Goal: Task Accomplishment & Management: Use online tool/utility

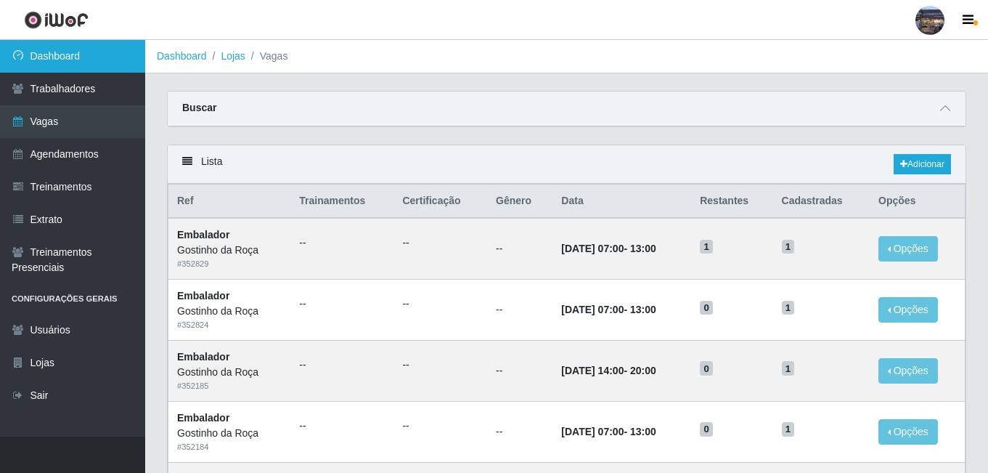
click at [104, 60] on link "Dashboard" at bounding box center [72, 56] width 145 height 33
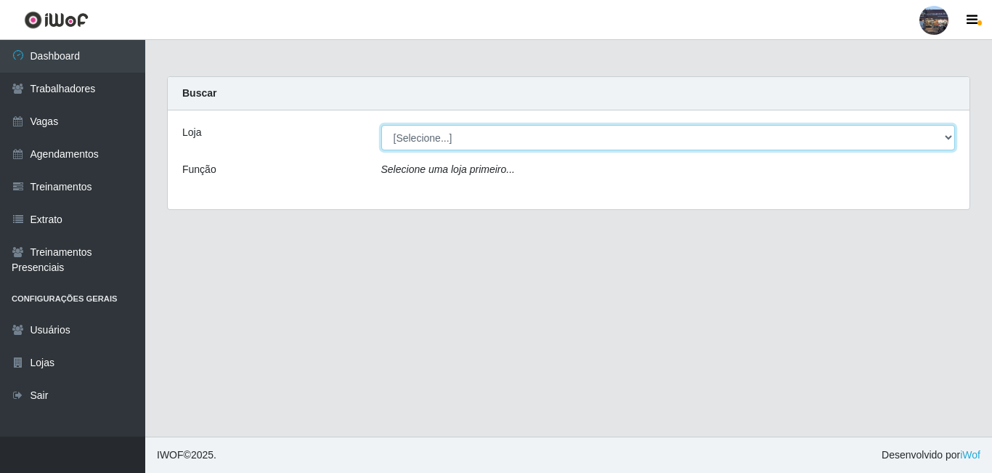
click at [451, 140] on select "[Selecione...] Gostinho [PERSON_NAME]" at bounding box center [668, 137] width 574 height 25
select select "303"
click at [381, 125] on select "[Selecione...] Gostinho [PERSON_NAME]" at bounding box center [668, 137] width 574 height 25
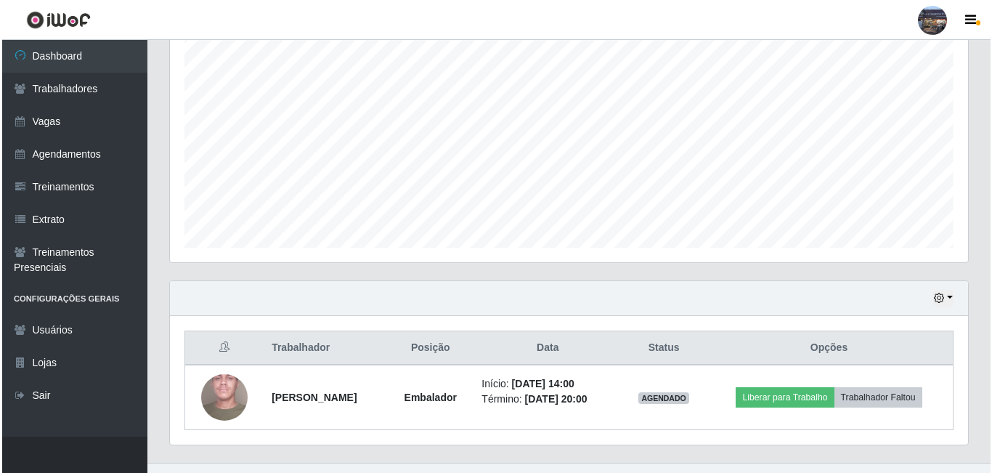
scroll to position [298, 0]
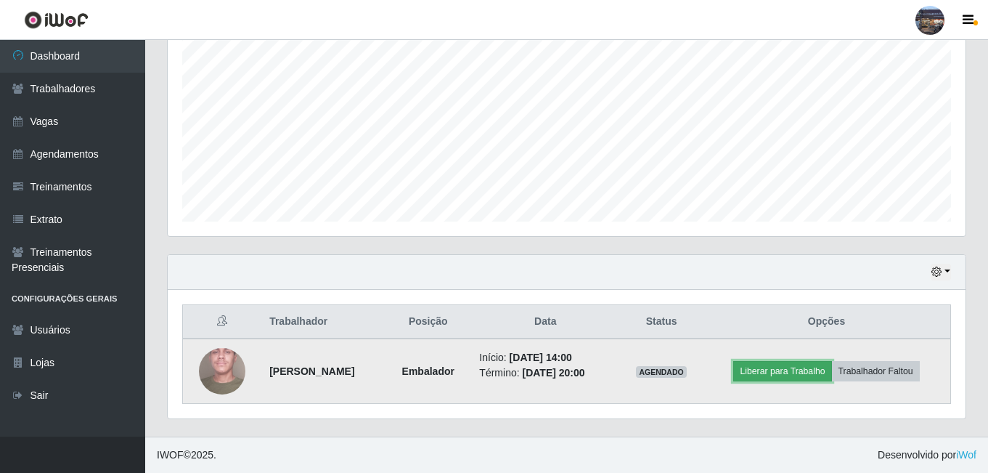
click at [793, 372] on button "Liberar para Trabalho" at bounding box center [782, 371] width 98 height 20
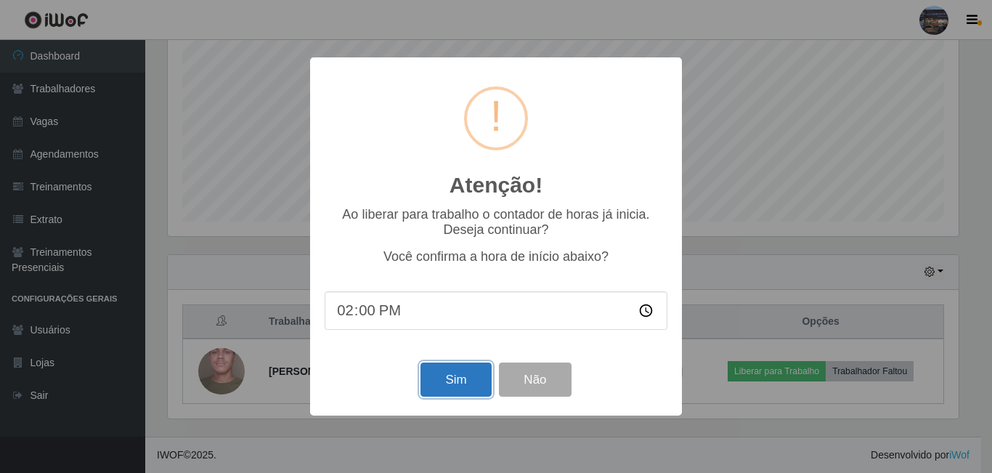
click at [475, 380] on button "Sim" at bounding box center [455, 379] width 70 height 34
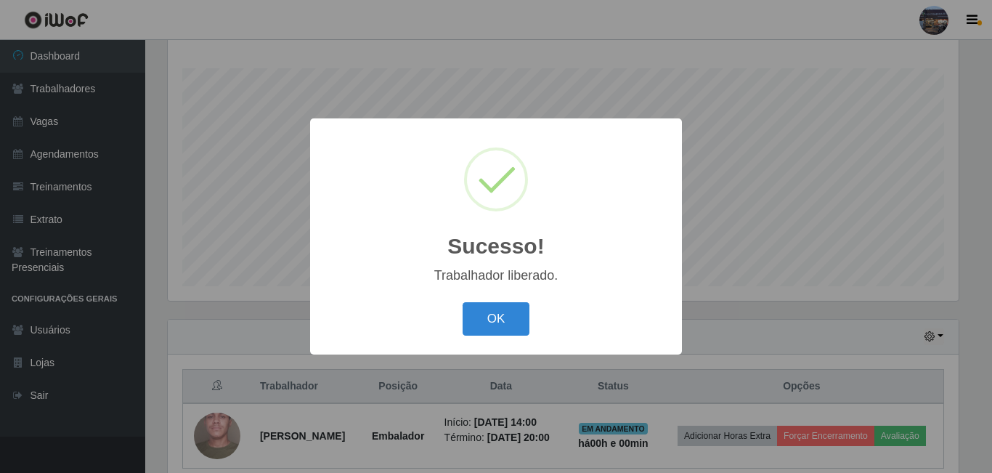
click at [462, 302] on button "OK" at bounding box center [496, 319] width 68 height 34
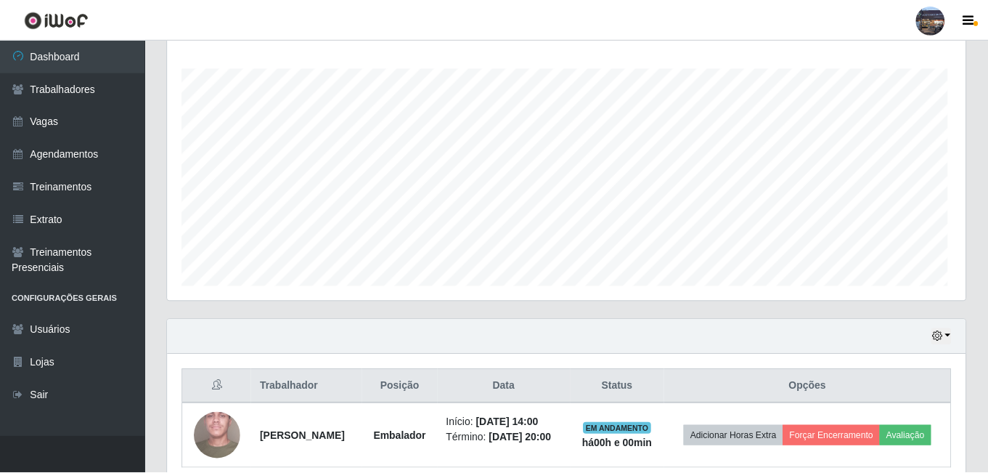
scroll to position [301, 798]
